Goal: Task Accomplishment & Management: Complete application form

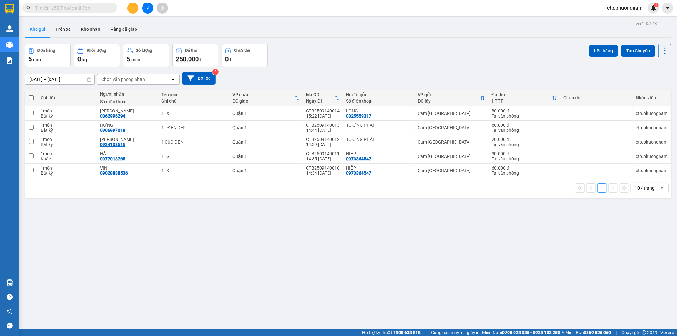
drag, startPoint x: 241, startPoint y: 215, endPoint x: 224, endPoint y: 273, distance: 60.9
click at [241, 216] on div "ver 1.8.143 Kho gửi Trên xe Kho nhận Hàng đã giao Đơn hàng 5 đơn Khối lượng 0 k…" at bounding box center [348, 187] width 652 height 336
click at [131, 6] on icon "plus" at bounding box center [133, 8] width 4 height 4
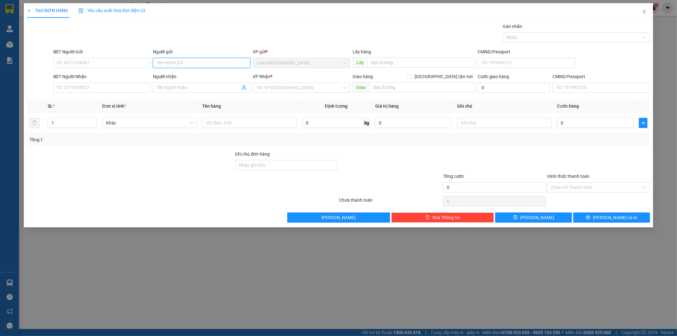
click at [172, 63] on input "Người gửi" at bounding box center [201, 63] width 97 height 10
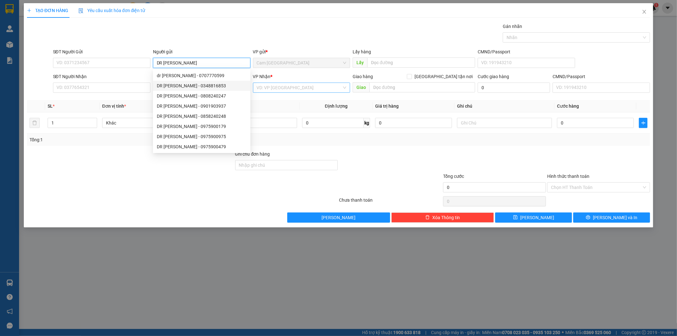
click at [309, 83] on div "VD: VP [GEOGRAPHIC_DATA]" at bounding box center [301, 88] width 97 height 10
type input "DR [PERSON_NAME]"
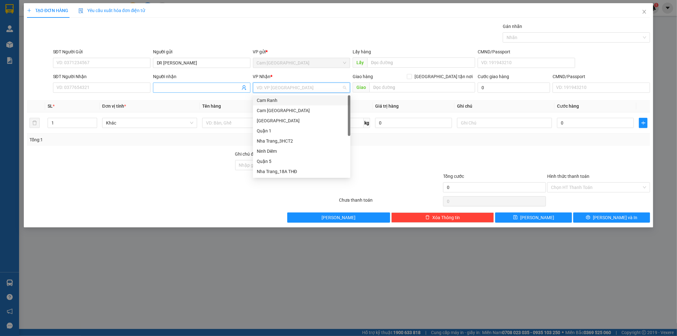
click at [213, 87] on input "Người nhận" at bounding box center [198, 87] width 83 height 7
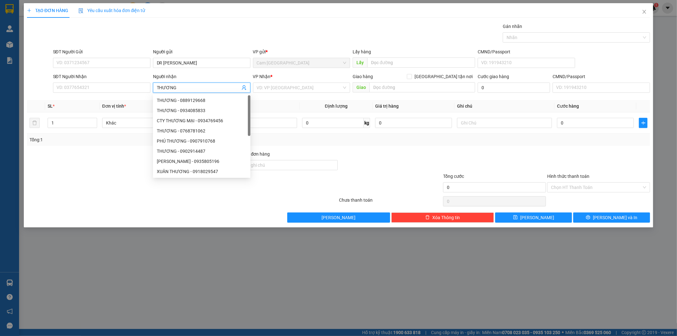
type input "THƯƠNG"
click at [324, 93] on div "VP Nhận * VD: VP [GEOGRAPHIC_DATA]" at bounding box center [301, 84] width 97 height 22
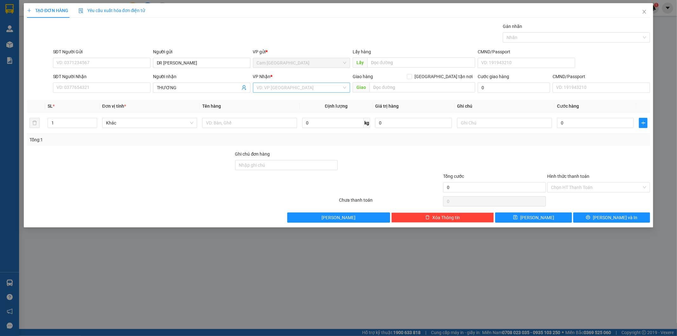
drag, startPoint x: 288, startPoint y: 88, endPoint x: 288, endPoint y: 93, distance: 4.8
click at [288, 90] on input "search" at bounding box center [299, 88] width 85 height 10
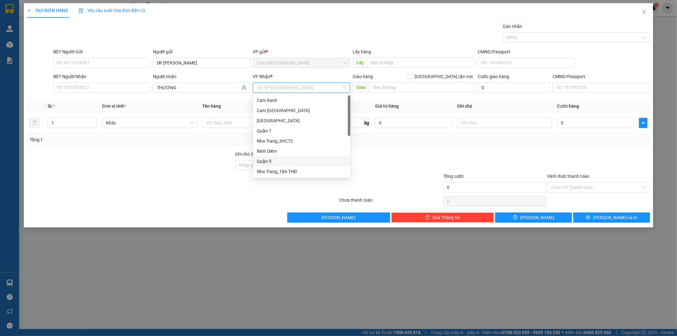
click at [280, 158] on div "Quận 5" at bounding box center [302, 161] width 90 height 7
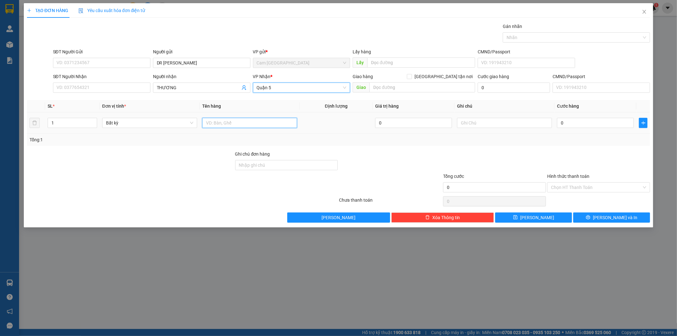
click at [239, 125] on input "text" at bounding box center [249, 123] width 95 height 10
type input "1H"
click at [560, 122] on input "0" at bounding box center [595, 123] width 77 height 10
type input "2"
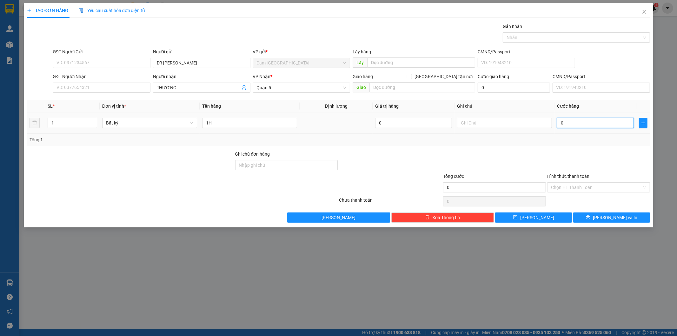
type input "2"
type input "20"
type input "200"
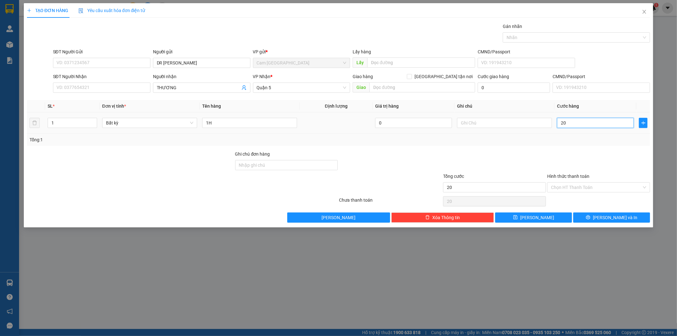
type input "200"
type input "2.000"
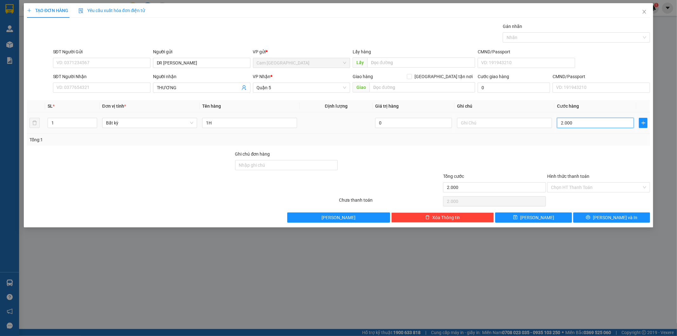
type input "20.000"
click at [569, 188] on input "Hình thức thanh toán" at bounding box center [596, 188] width 91 height 10
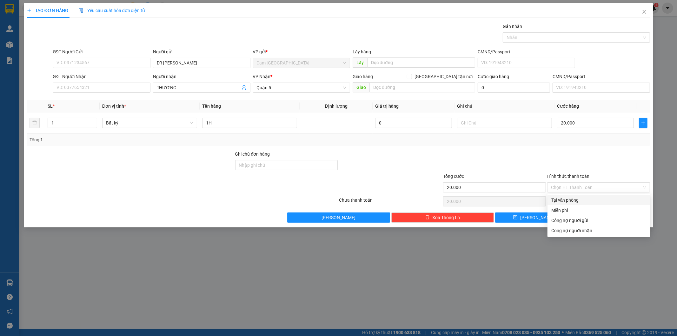
drag, startPoint x: 569, startPoint y: 194, endPoint x: 569, endPoint y: 198, distance: 3.5
click at [569, 196] on div "Transit Pickup Surcharge Ids Transit Deliver Surcharge Ids Transit Deliver Surc…" at bounding box center [339, 123] width 624 height 200
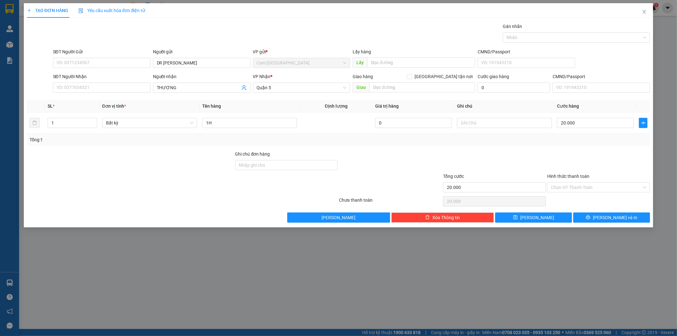
click at [570, 198] on div "Chọn HT Thanh Toán" at bounding box center [599, 201] width 104 height 13
click at [571, 189] on input "Hình thức thanh toán" at bounding box center [596, 188] width 91 height 10
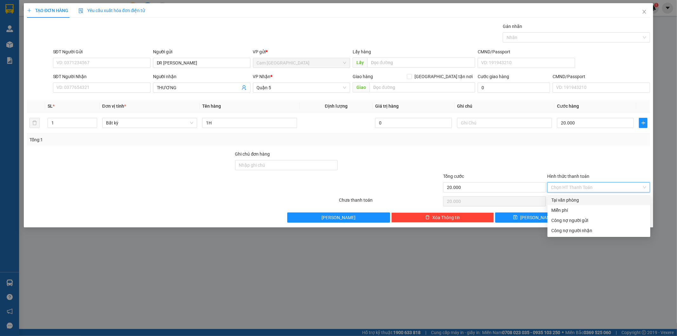
click at [573, 199] on div "Tại văn phòng" at bounding box center [598, 200] width 95 height 7
type input "0"
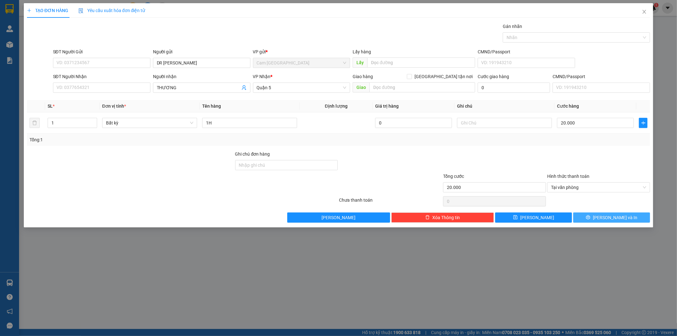
click at [610, 221] on button "[PERSON_NAME] và In" at bounding box center [611, 217] width 77 height 10
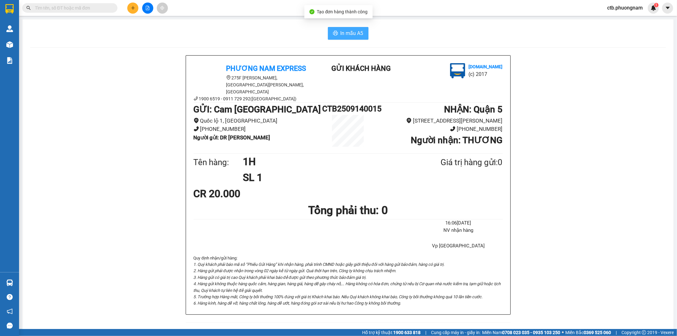
click at [333, 36] on icon "printer" at bounding box center [335, 32] width 5 height 5
